Goal: Book appointment/travel/reservation

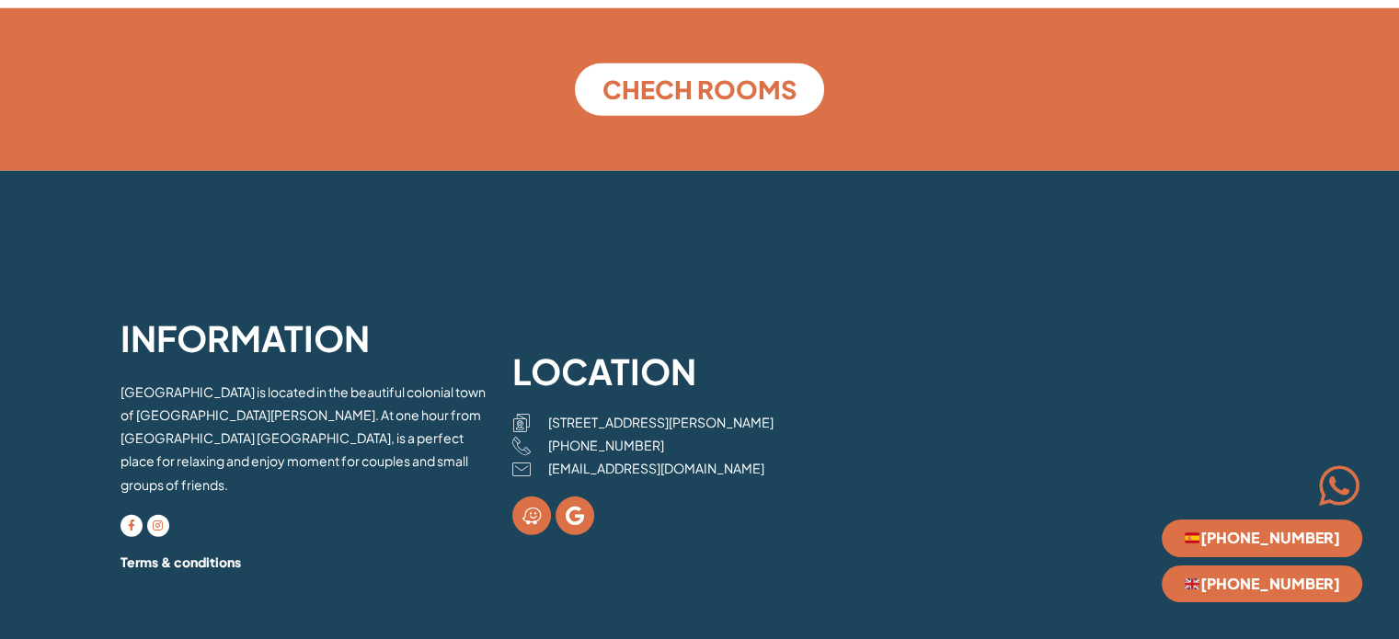
scroll to position [5051, 0]
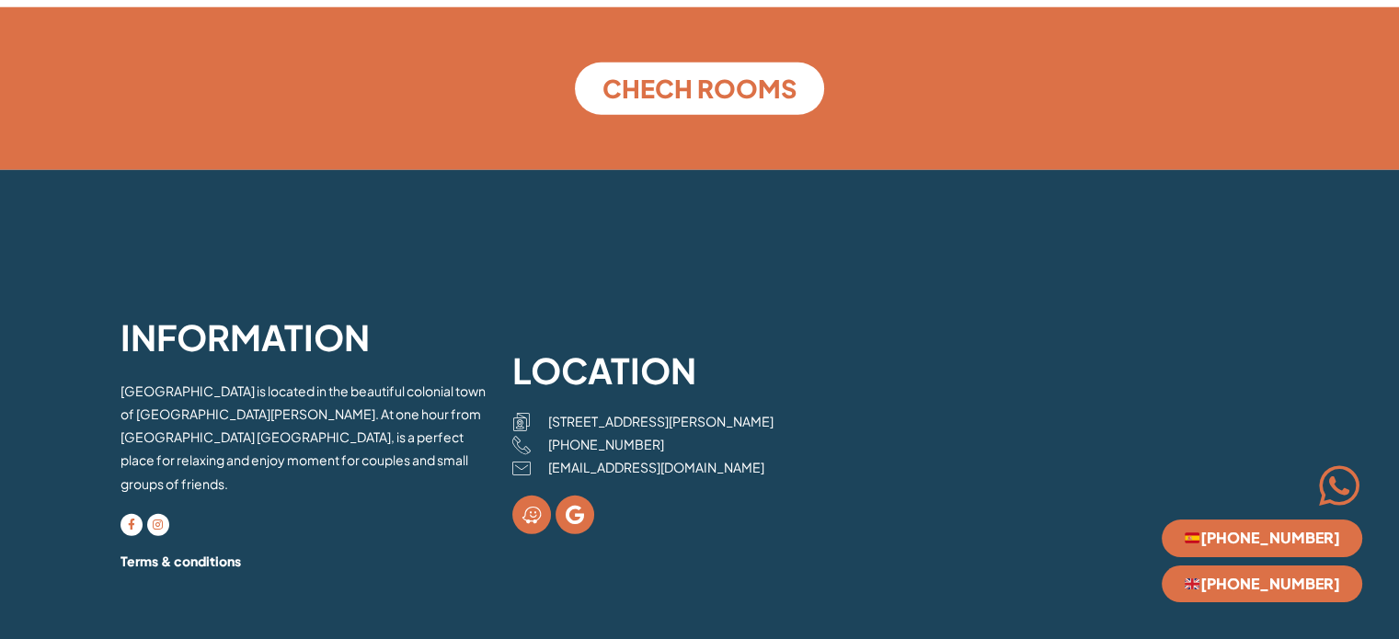
click at [1111, 473] on div at bounding box center [1216, 489] width 293 height 52
click at [1250, 496] on div at bounding box center [1216, 489] width 293 height 52
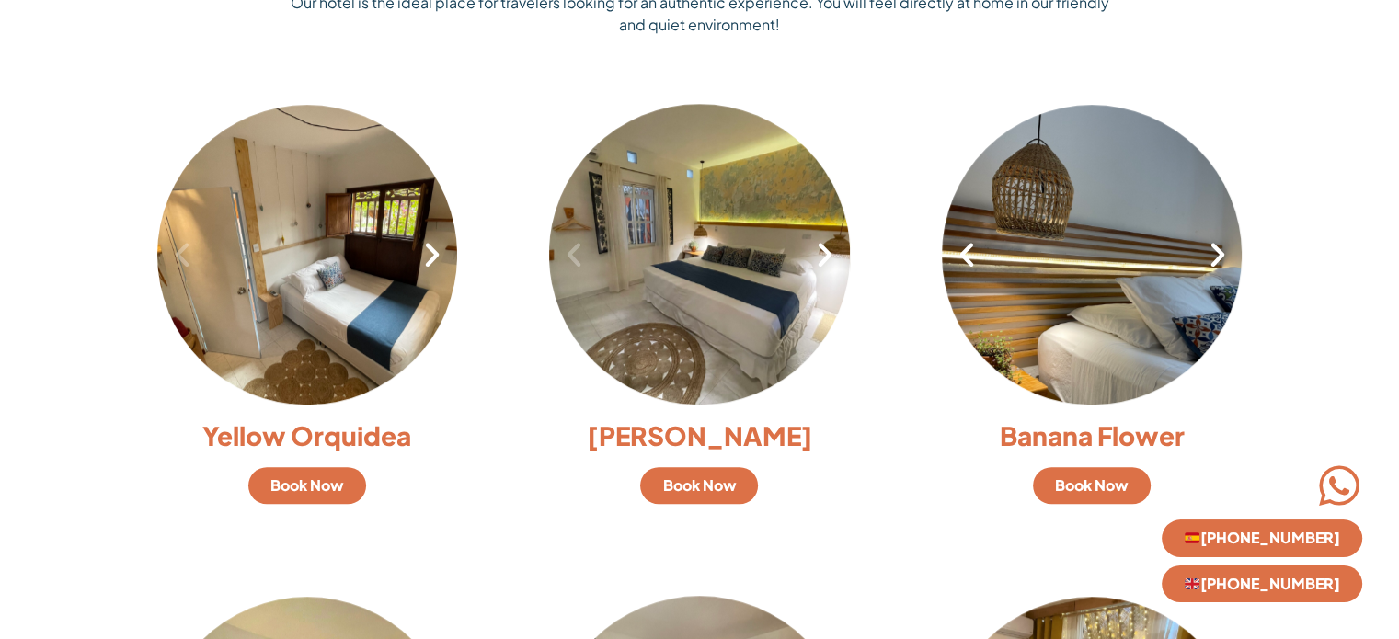
scroll to position [1280, 0]
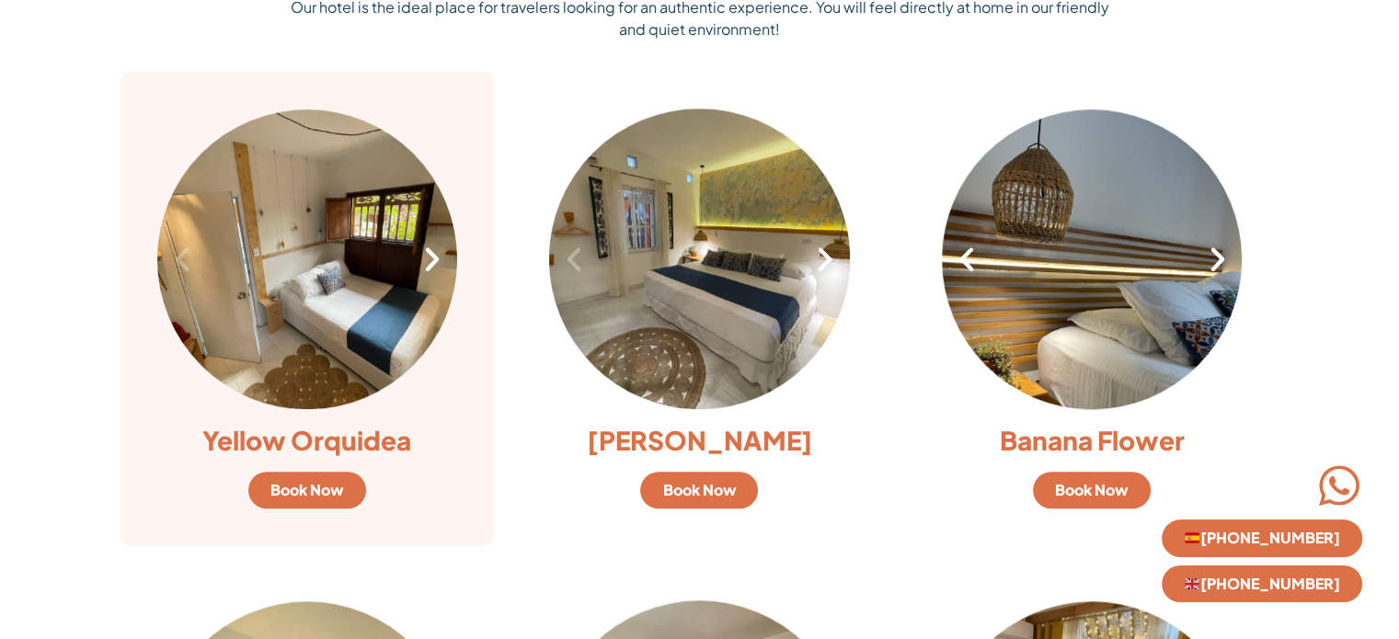
click at [318, 242] on div "1 / 8" at bounding box center [307, 259] width 301 height 301
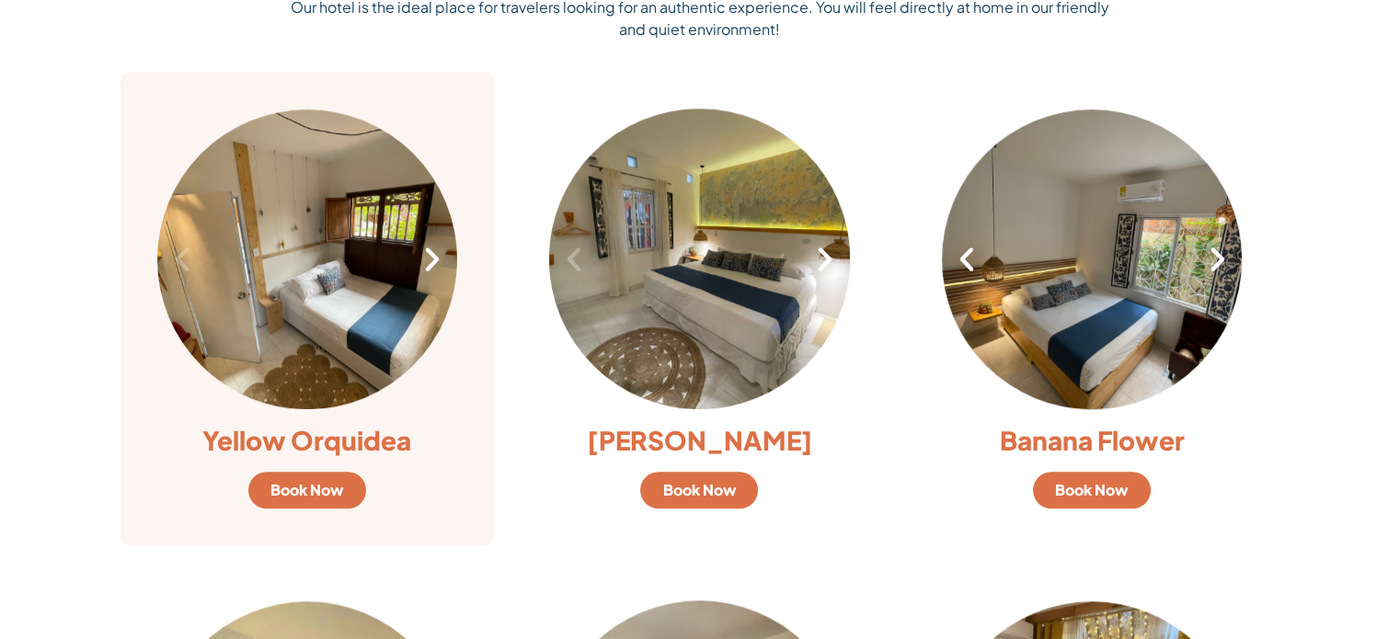
click at [327, 497] on span "Book Now" at bounding box center [307, 490] width 74 height 15
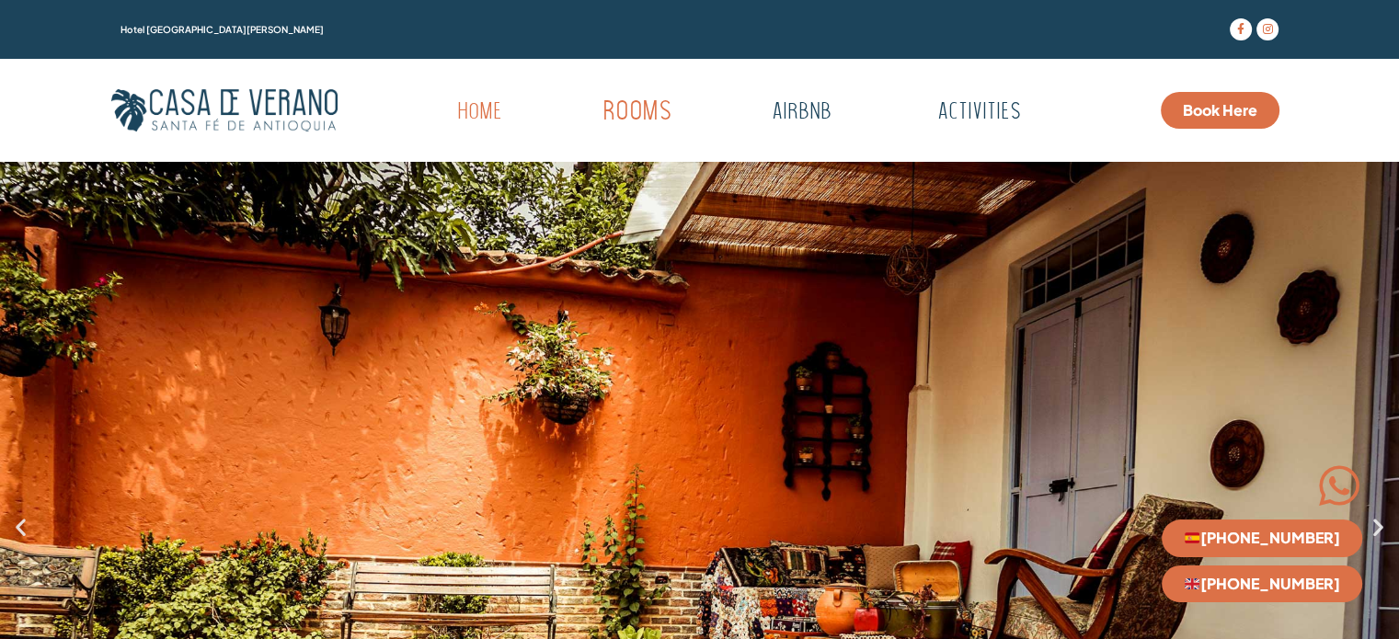
click at [647, 120] on link "Rooms" at bounding box center [637, 112] width 180 height 51
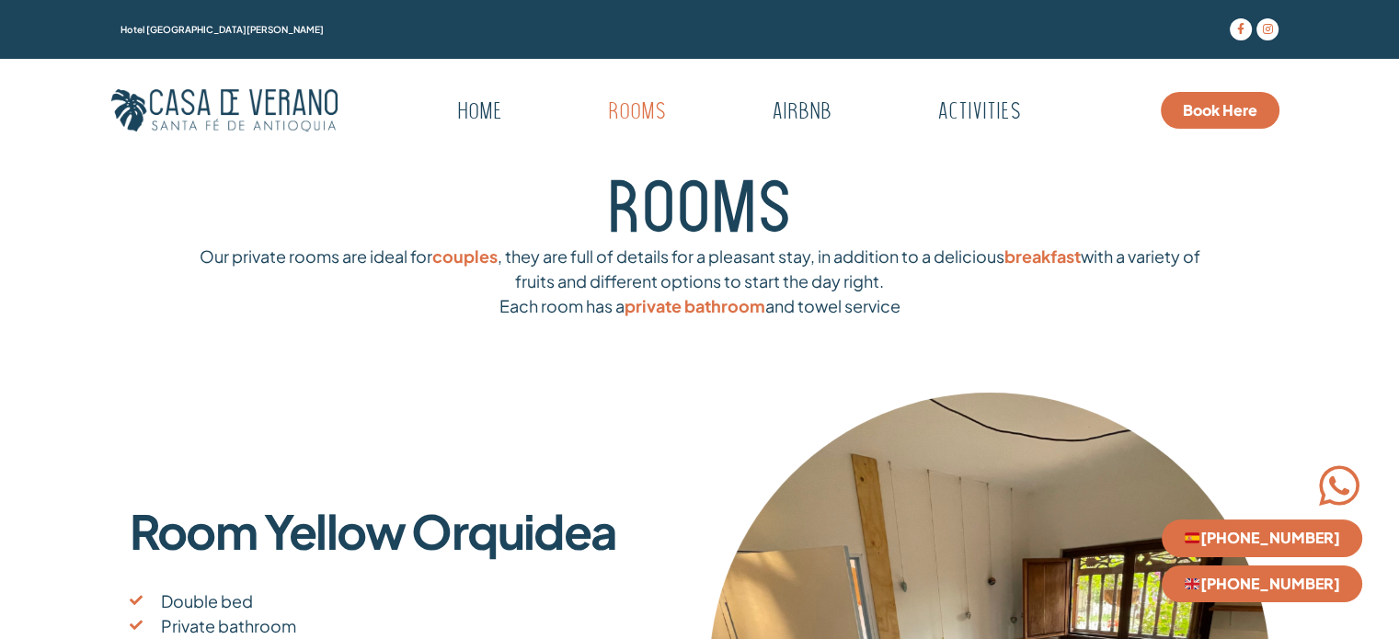
click at [648, 325] on div "Our private rooms are ideal for couples , they are full of details for a pleasa…" at bounding box center [699, 327] width 1159 height 75
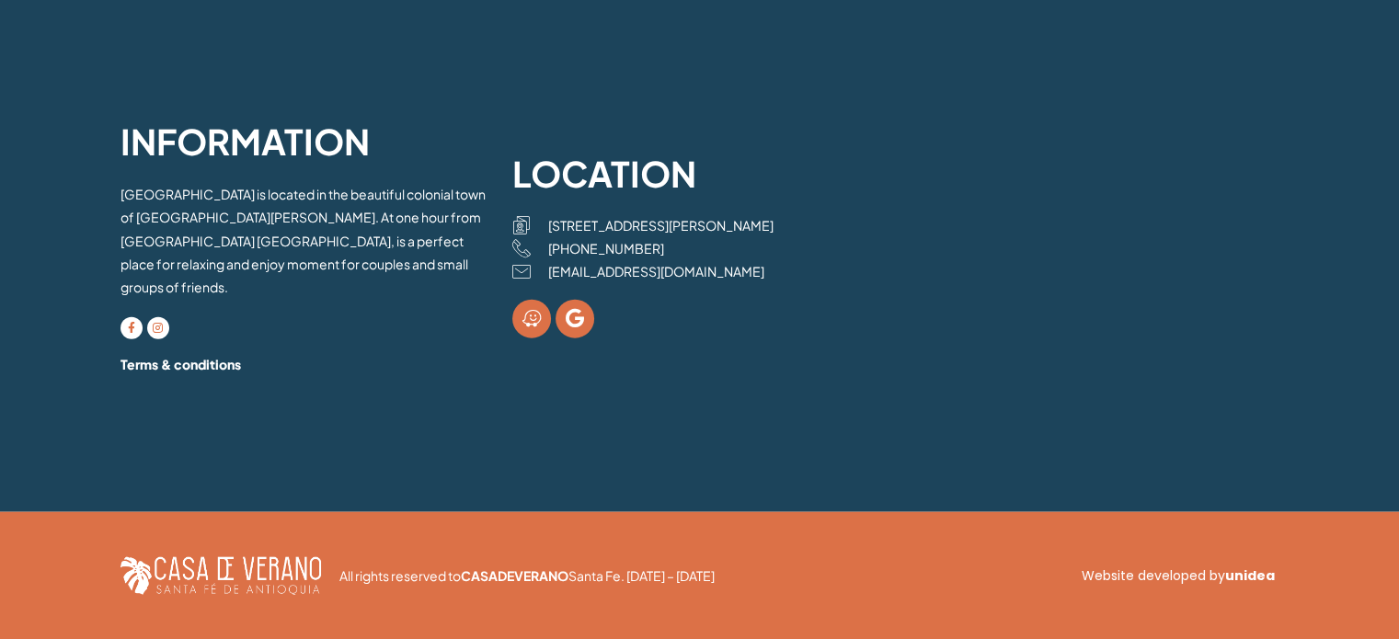
scroll to position [4268, 0]
